Goal: Task Accomplishment & Management: Manage account settings

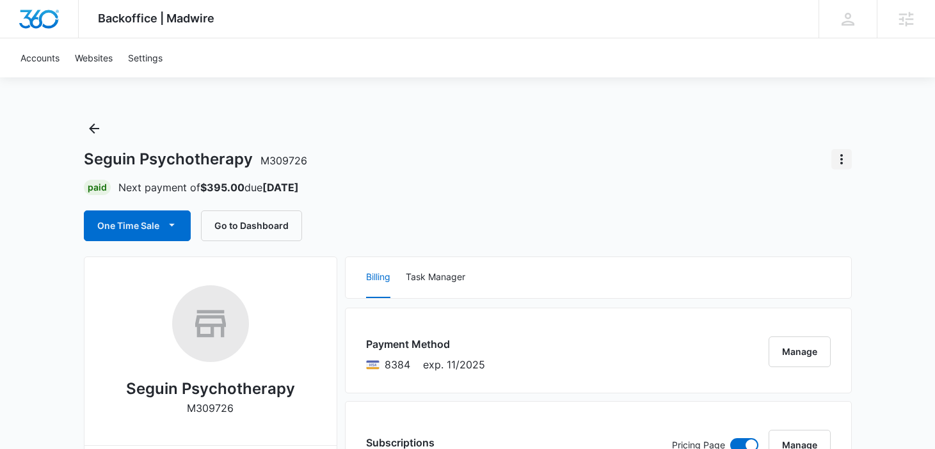
click at [840, 162] on icon "Actions" at bounding box center [841, 159] width 15 height 15
click at [799, 196] on div "Close Account" at bounding box center [790, 195] width 60 height 9
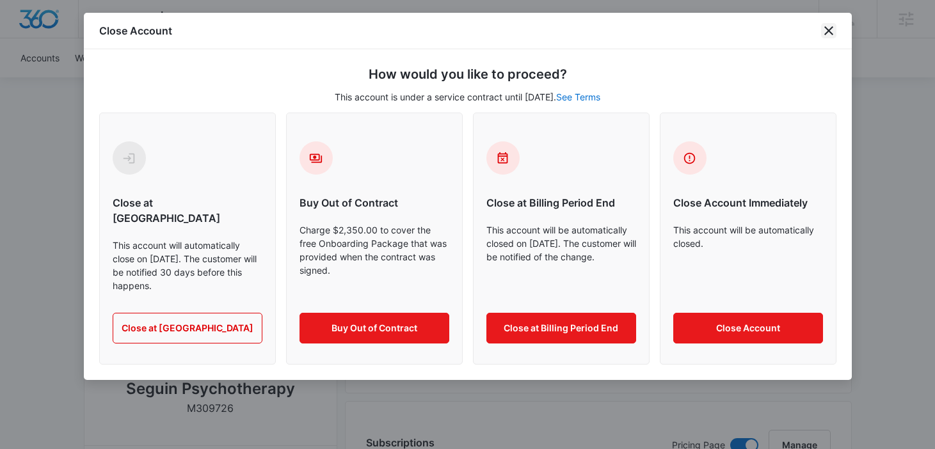
click at [829, 35] on icon "close" at bounding box center [828, 30] width 15 height 15
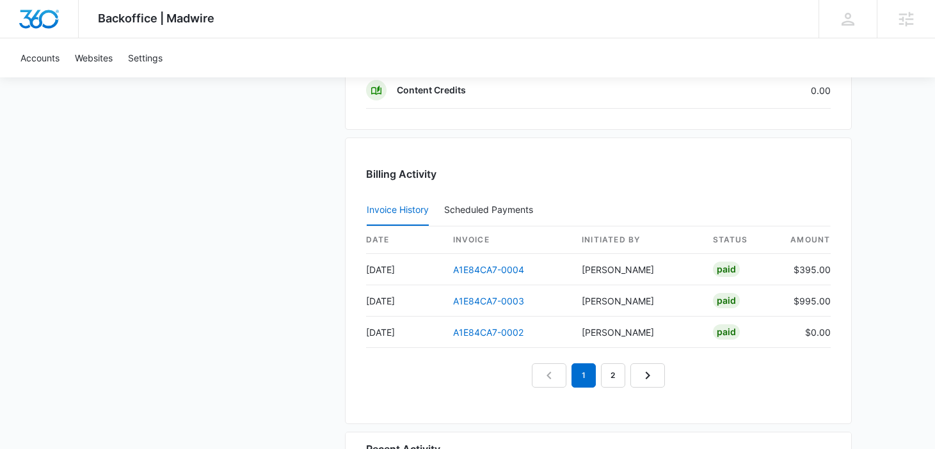
scroll to position [1262, 0]
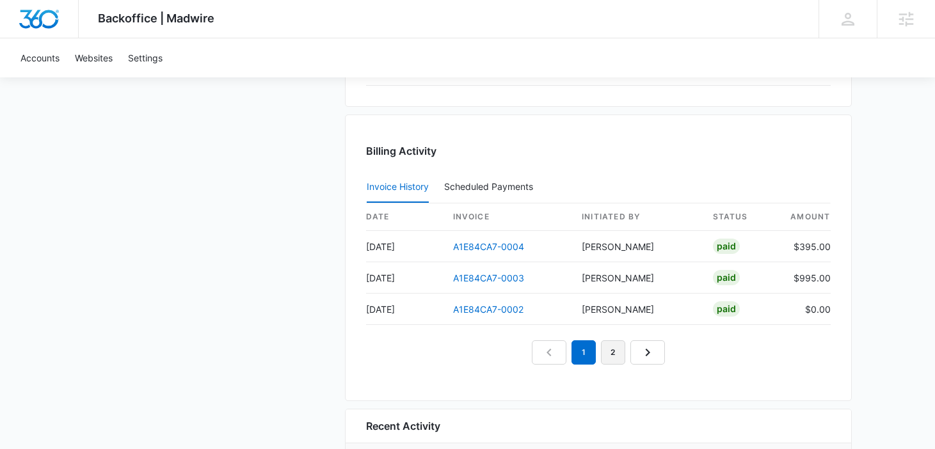
click at [619, 344] on link "2" at bounding box center [613, 352] width 24 height 24
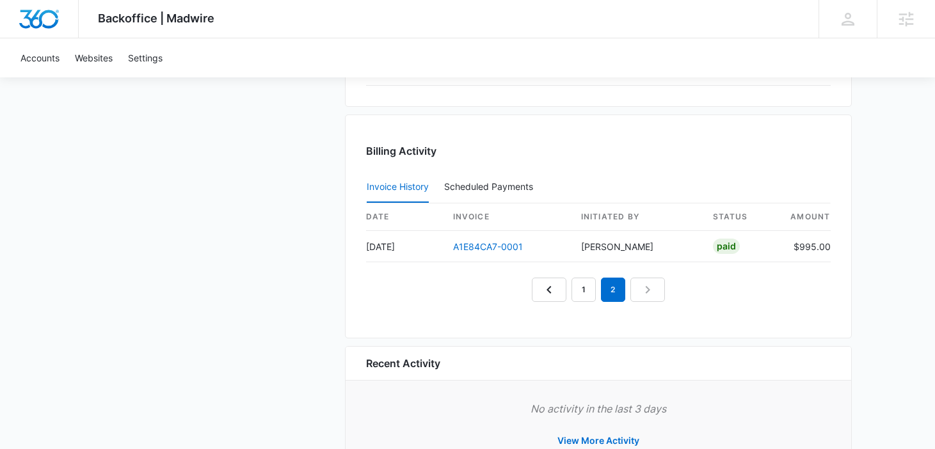
click at [646, 300] on nav "1 2" at bounding box center [598, 290] width 133 height 24
